Goal: Information Seeking & Learning: Learn about a topic

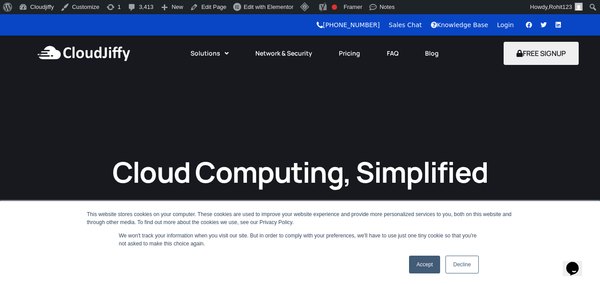
click at [422, 269] on link "Accept" at bounding box center [425, 264] width 32 height 18
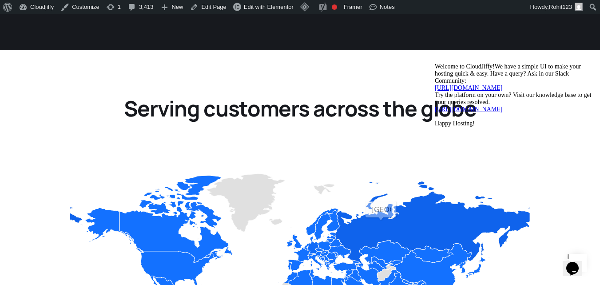
scroll to position [976, 0]
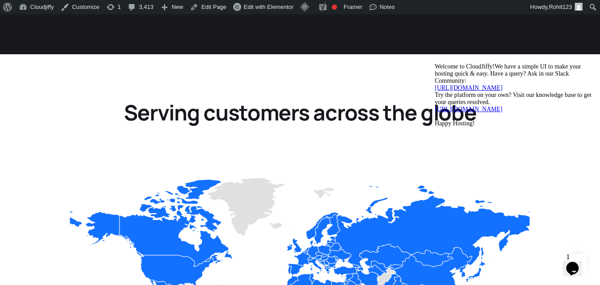
click at [435, 63] on icon "Chat attention grabber" at bounding box center [435, 63] width 0 height 0
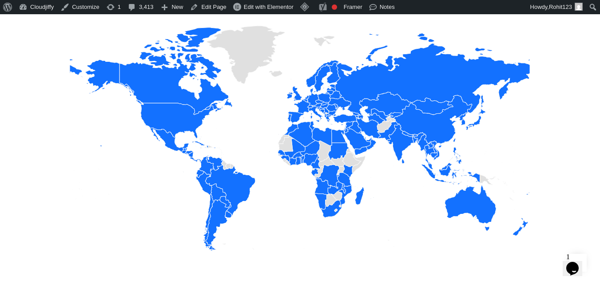
scroll to position [1258, 0]
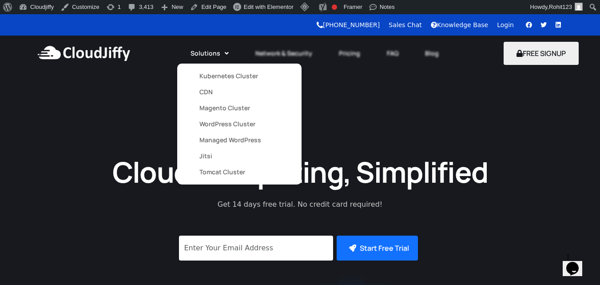
click at [214, 57] on link "Solutions" at bounding box center [209, 54] width 65 height 20
click at [213, 76] on link "Kubernetes Cluster" at bounding box center [239, 76] width 80 height 16
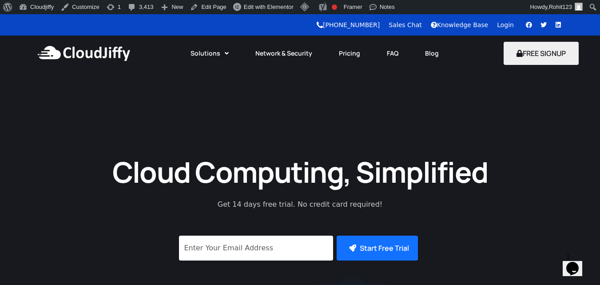
click at [514, 111] on div "Cloud Computing, Simplified Get 14 days free trial. No credit card required! Su…" at bounding box center [300, 266] width 600 height 391
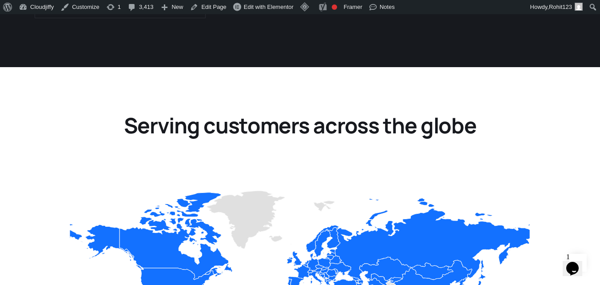
scroll to position [963, 0]
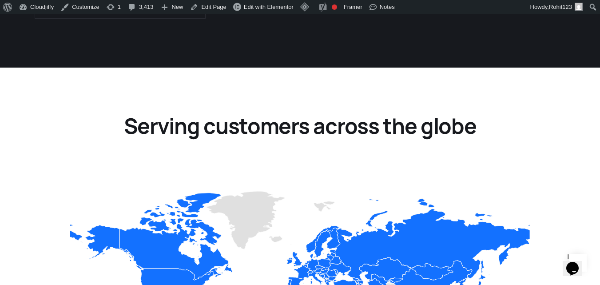
drag, startPoint x: 292, startPoint y: 155, endPoint x: 175, endPoint y: 186, distance: 121.2
click at [175, 186] on div "100% Türkiye Zoom level changed to 1" at bounding box center [300, 281] width 460 height 275
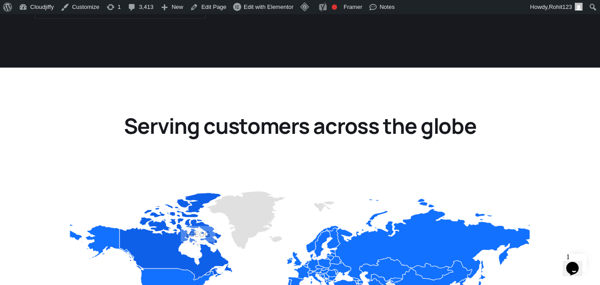
drag, startPoint x: 328, startPoint y: 209, endPoint x: 166, endPoint y: 212, distance: 161.7
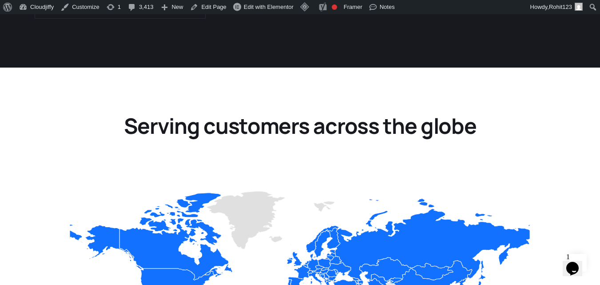
drag, startPoint x: 148, startPoint y: 207, endPoint x: 282, endPoint y: 223, distance: 134.6
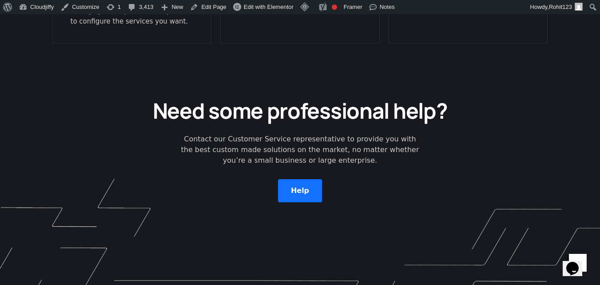
scroll to position [2383, 0]
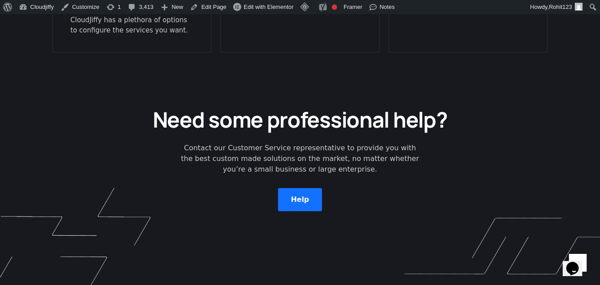
drag, startPoint x: 388, startPoint y: 135, endPoint x: 222, endPoint y: 196, distance: 176.7
click at [289, 198] on div "Need some professional help? Contact our Customer Service representative to pro…" at bounding box center [300, 185] width 600 height 256
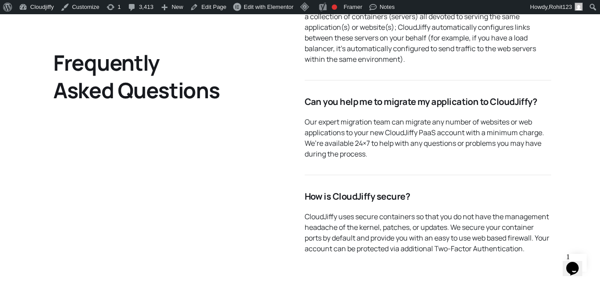
scroll to position [1791, 0]
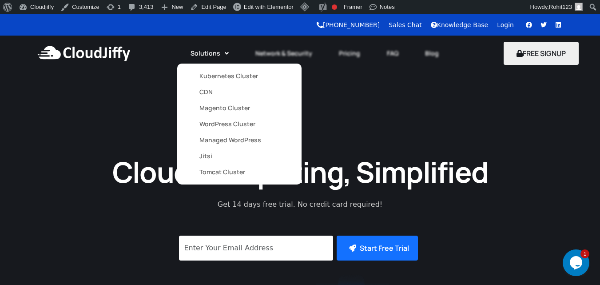
click at [212, 75] on link "Kubernetes Cluster" at bounding box center [239, 76] width 80 height 16
click at [211, 79] on link "Kubernetes Cluster" at bounding box center [239, 76] width 80 height 16
click at [206, 80] on link "Kubernetes Cluster" at bounding box center [239, 76] width 80 height 16
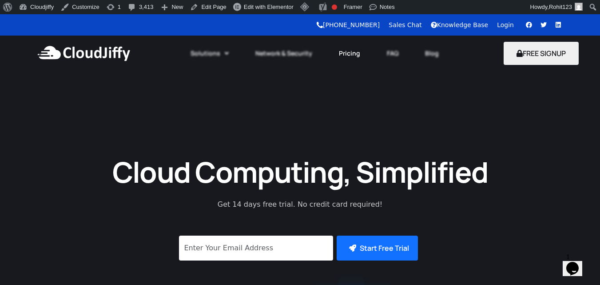
click at [338, 52] on link "Pricing" at bounding box center [350, 54] width 48 height 20
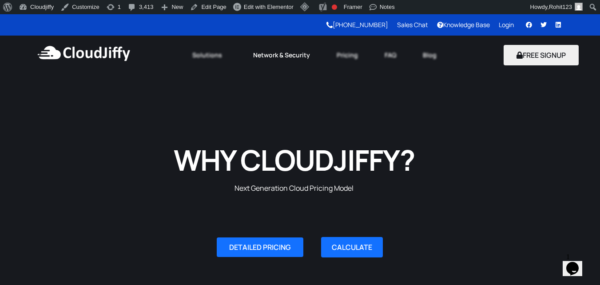
click at [286, 56] on link "Network & Security" at bounding box center [282, 55] width 84 height 20
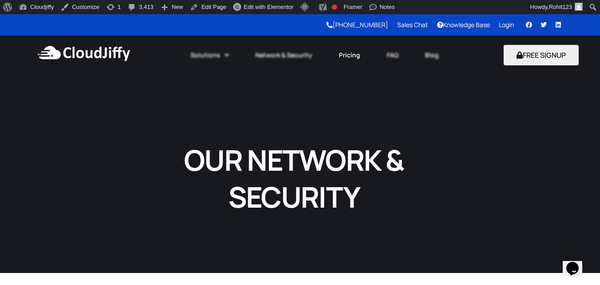
click at [347, 55] on link "Pricing" at bounding box center [350, 55] width 48 height 20
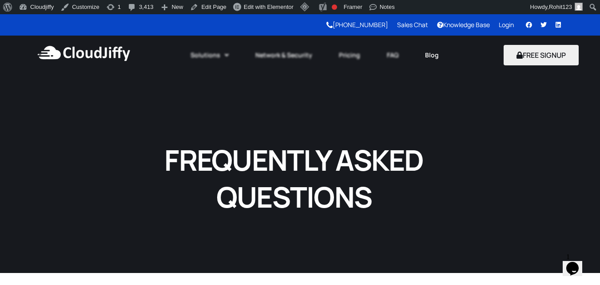
click at [422, 50] on link "Blog" at bounding box center [432, 55] width 40 height 20
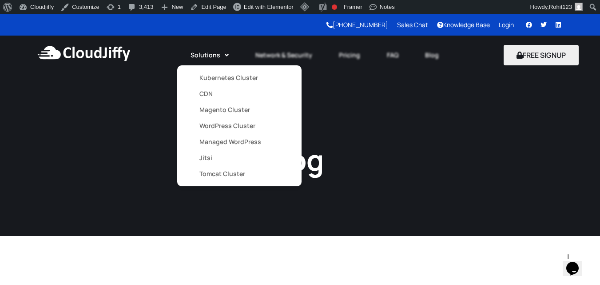
click at [215, 77] on link "Kubernetes Cluster" at bounding box center [239, 78] width 80 height 16
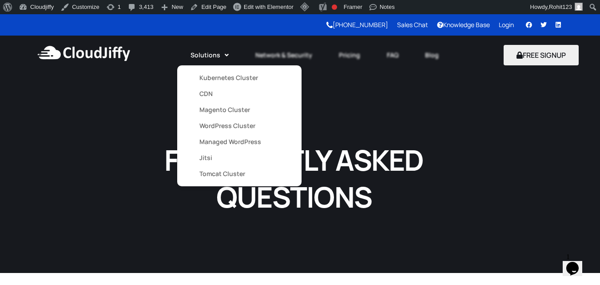
click at [211, 94] on link "CDN" at bounding box center [239, 94] width 80 height 16
click at [214, 77] on link "Kubernetes Cluster" at bounding box center [239, 78] width 80 height 16
click at [211, 107] on link "Magento Cluster" at bounding box center [239, 110] width 80 height 16
click at [205, 125] on link "WordPress Cluster" at bounding box center [239, 126] width 80 height 16
click at [212, 113] on link "Magento Cluster" at bounding box center [239, 110] width 80 height 16
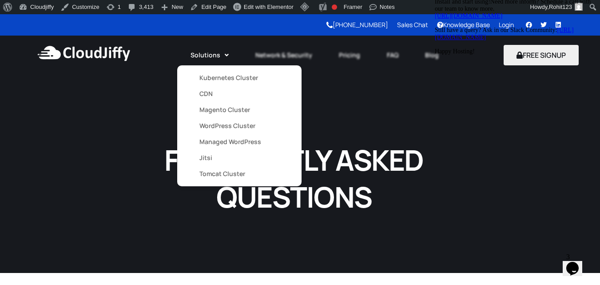
click at [211, 143] on link "Managed WordPress" at bounding box center [239, 142] width 80 height 16
click at [208, 159] on link "Jitsi" at bounding box center [239, 158] width 80 height 16
click at [211, 174] on link "Tomcat Cluster" at bounding box center [239, 174] width 80 height 16
click at [219, 126] on link "WordPress Cluster" at bounding box center [239, 126] width 80 height 16
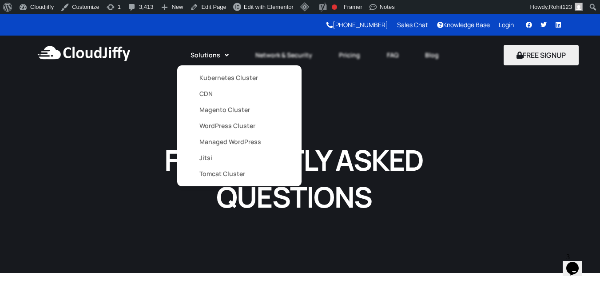
click at [203, 92] on link "CDN" at bounding box center [239, 94] width 80 height 16
click at [214, 80] on link "Kubernetes Cluster" at bounding box center [239, 78] width 80 height 16
click at [211, 92] on link "CDN" at bounding box center [239, 94] width 80 height 16
click at [207, 77] on link "Kubernetes Cluster" at bounding box center [239, 78] width 80 height 16
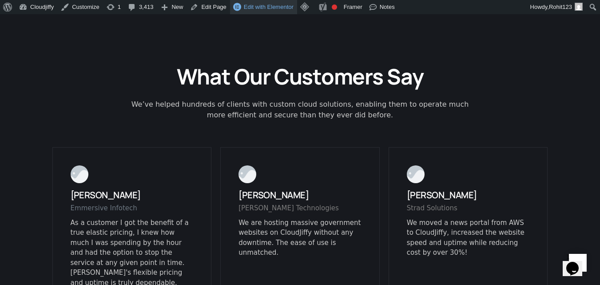
scroll to position [1258, 0]
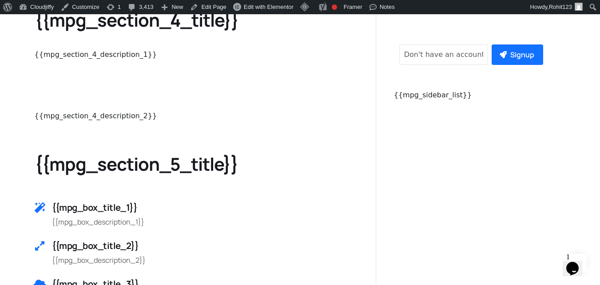
scroll to position [592, 0]
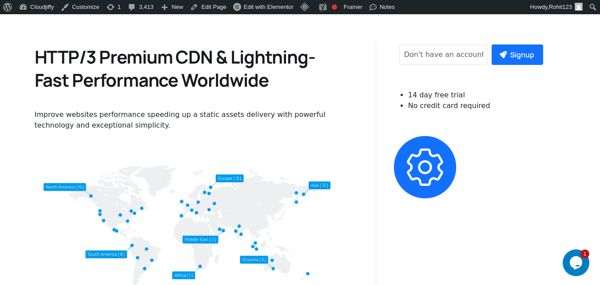
scroll to position [444, 0]
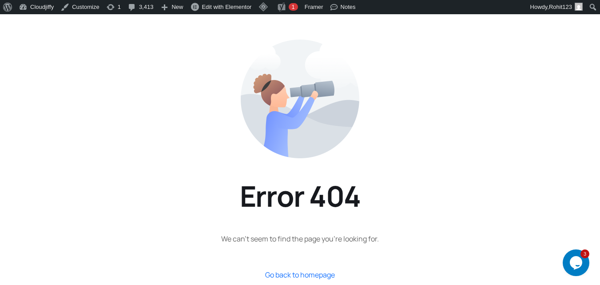
scroll to position [74, 0]
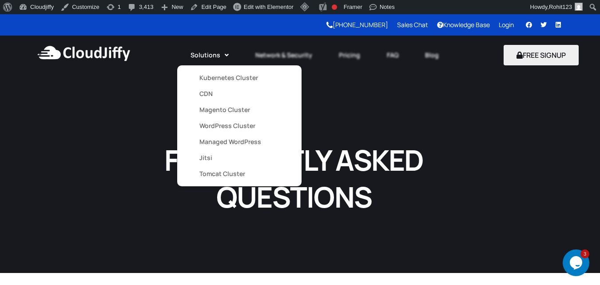
click at [206, 95] on link "CDN" at bounding box center [239, 94] width 80 height 16
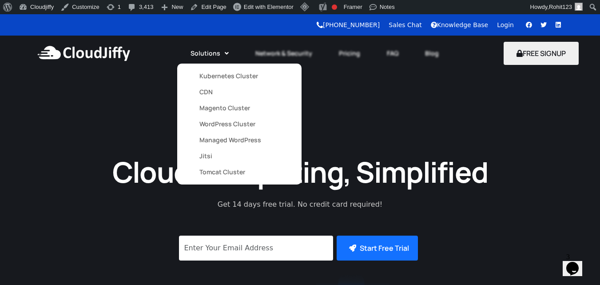
click at [223, 80] on link "Kubernetes Cluster" at bounding box center [239, 76] width 80 height 16
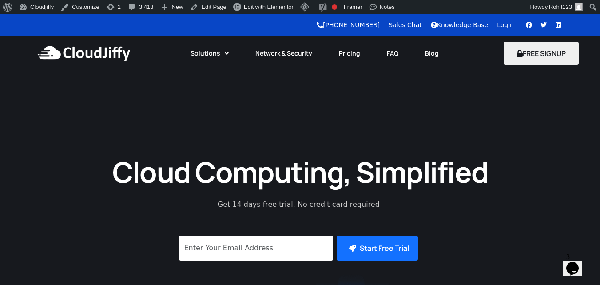
click at [93, 55] on img at bounding box center [84, 53] width 96 height 27
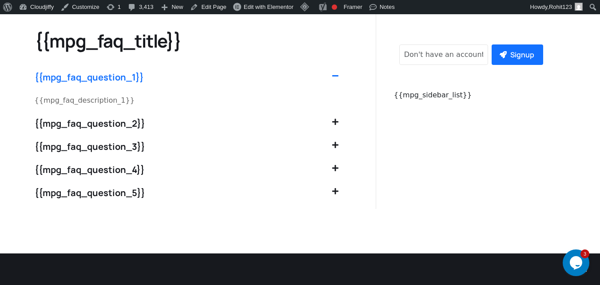
scroll to position [888, 0]
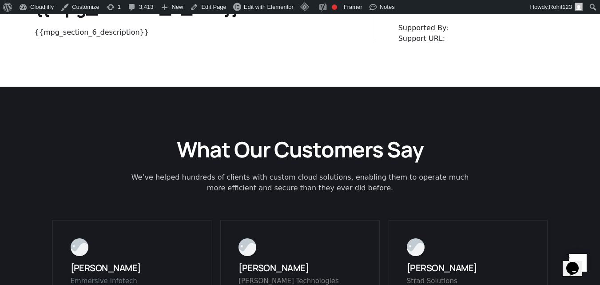
scroll to position [927, 0]
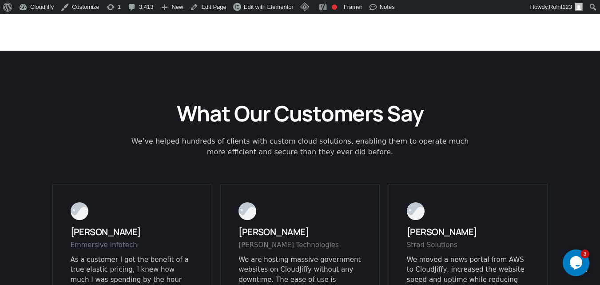
scroll to position [1258, 0]
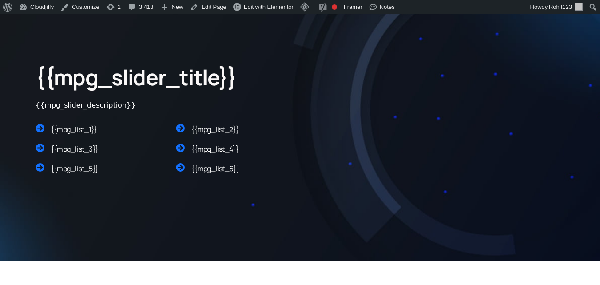
scroll to position [74, 0]
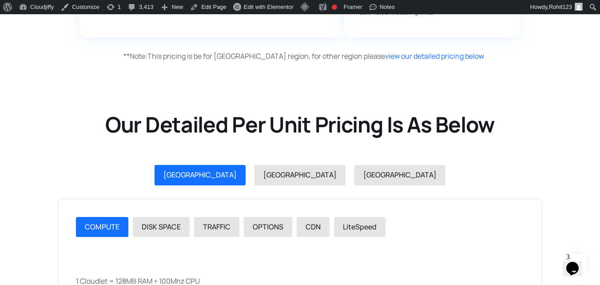
scroll to position [1036, 0]
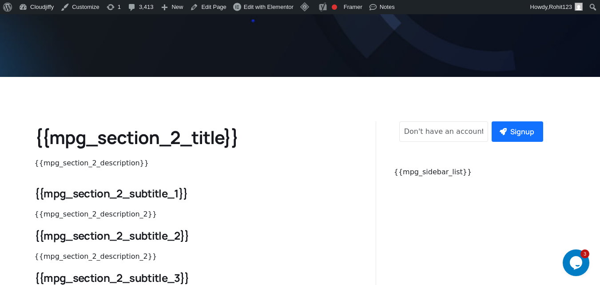
scroll to position [148, 0]
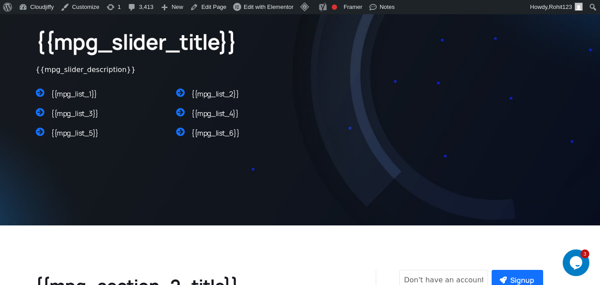
drag, startPoint x: 56, startPoint y: 96, endPoint x: 96, endPoint y: 98, distance: 40.1
click at [96, 98] on span "{{mpg_list_1}}" at bounding box center [74, 94] width 46 height 10
click at [118, 97] on h3 "{{mpg_list_1}}" at bounding box center [109, 93] width 116 height 11
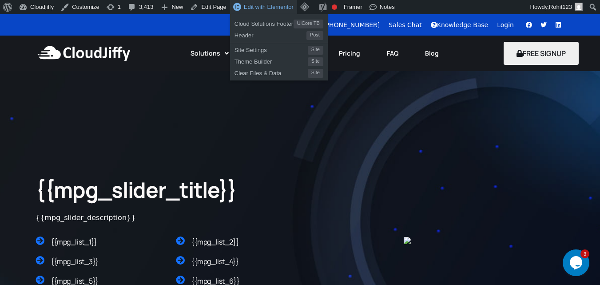
click at [245, 6] on span "Edit with Elementor" at bounding box center [269, 7] width 50 height 7
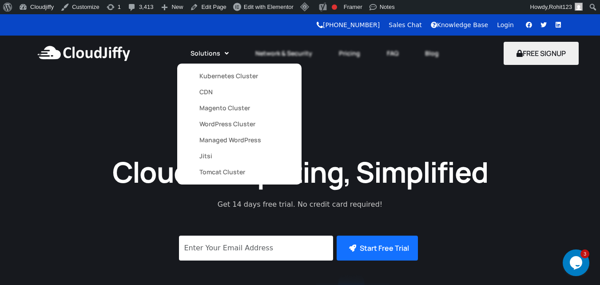
click at [211, 171] on link "Tomcat Cluster" at bounding box center [239, 172] width 80 height 16
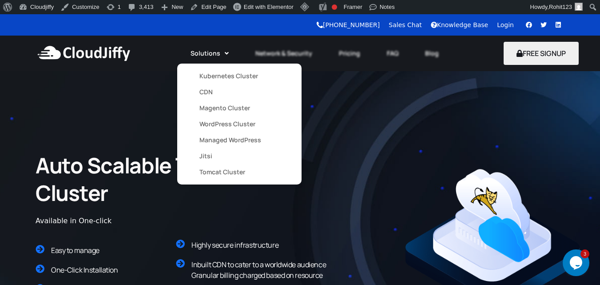
click at [223, 77] on link "Kubernetes Cluster" at bounding box center [239, 76] width 80 height 16
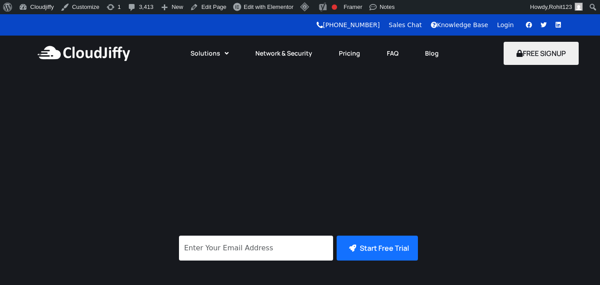
click at [214, 96] on link "Kubernetes" at bounding box center [239, 104] width 80 height 16
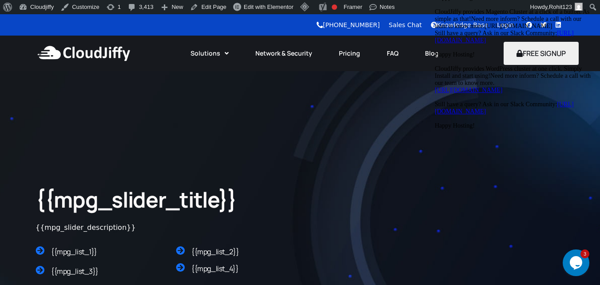
click at [72, 148] on div "{{mpg_slider_title}} {{mpg_slider_description}} {{mpg_list_1}} {{mpg_list_3}} {…" at bounding box center [300, 240] width 547 height 267
click at [85, 56] on img at bounding box center [84, 53] width 96 height 27
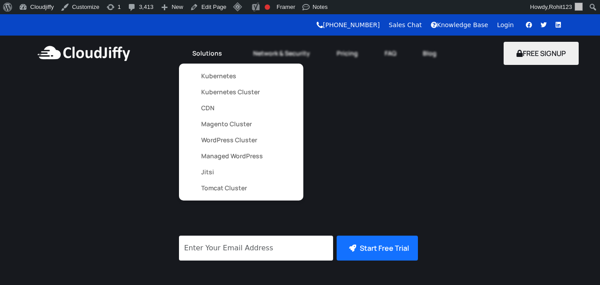
click at [223, 91] on link "Kubernetes Cluster" at bounding box center [241, 92] width 80 height 16
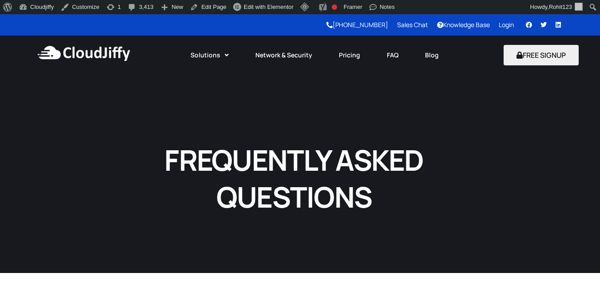
click at [106, 51] on img at bounding box center [84, 53] width 96 height 27
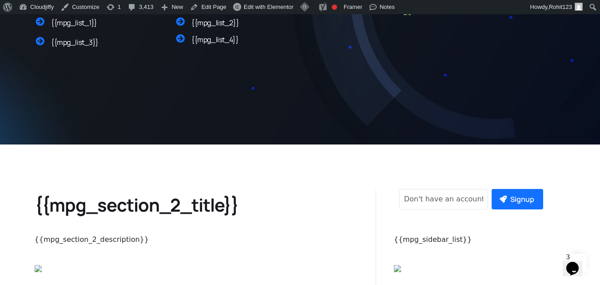
scroll to position [296, 0]
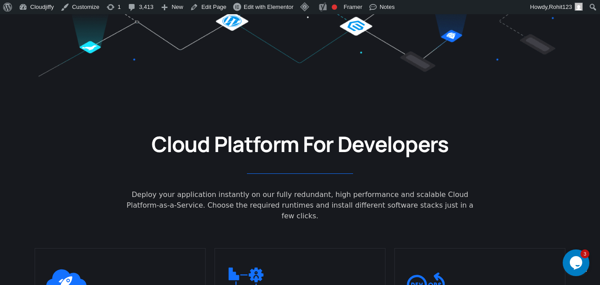
scroll to position [150, 0]
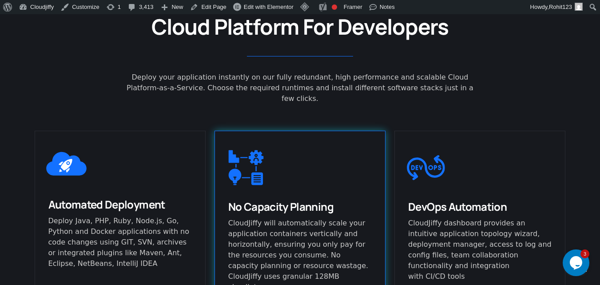
scroll to position [444, 0]
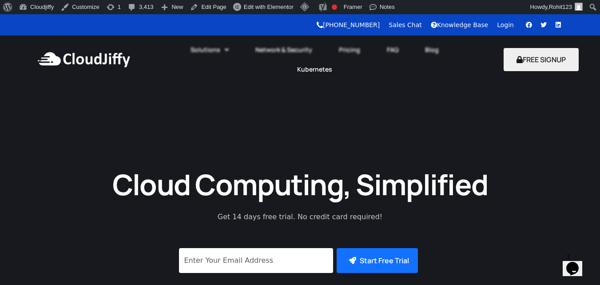
click at [315, 70] on link "Kubernetes" at bounding box center [315, 70] width 62 height 20
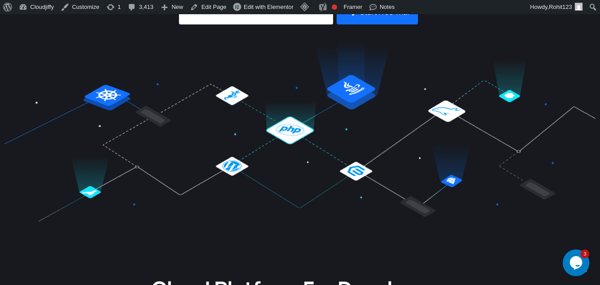
scroll to position [50, 0]
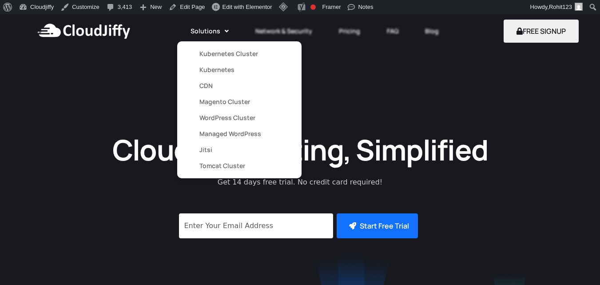
click at [220, 69] on link "Kubernetes" at bounding box center [239, 70] width 80 height 16
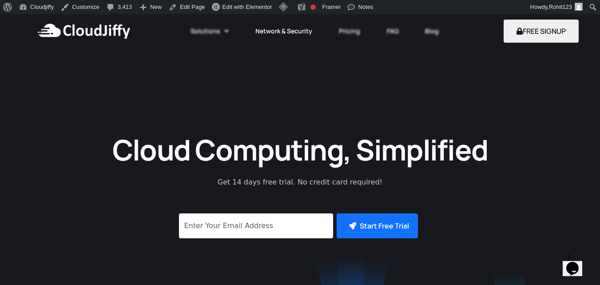
click at [276, 30] on link "Network & Security" at bounding box center [284, 31] width 84 height 20
click at [225, 31] on icon at bounding box center [227, 31] width 4 height 6
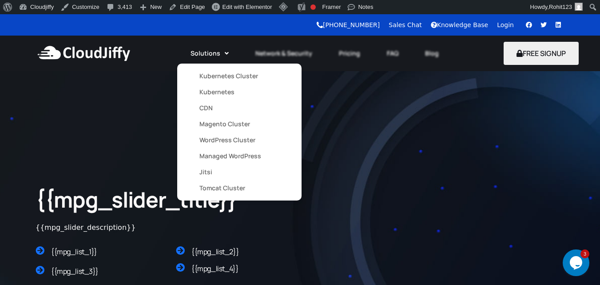
drag, startPoint x: 205, startPoint y: 106, endPoint x: 215, endPoint y: 101, distance: 10.5
click at [205, 106] on link "CDN" at bounding box center [239, 108] width 80 height 16
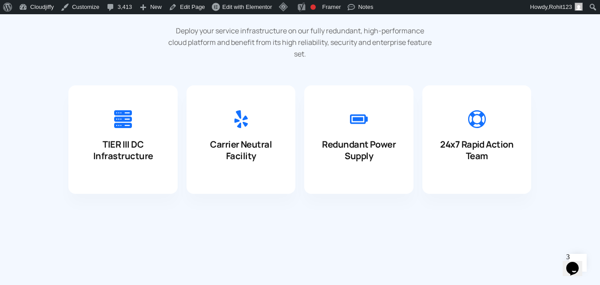
scroll to position [1333, 0]
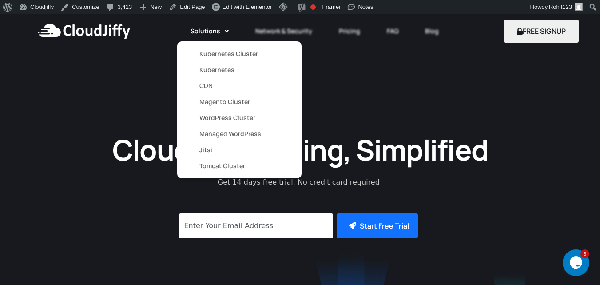
click at [209, 86] on link "CDN" at bounding box center [239, 86] width 80 height 16
click at [206, 86] on link "CDN" at bounding box center [239, 86] width 80 height 16
drag, startPoint x: 206, startPoint y: 86, endPoint x: 218, endPoint y: 75, distance: 15.7
click at [206, 86] on link "CDN" at bounding box center [239, 86] width 80 height 16
